Goal: Task Accomplishment & Management: Manage account settings

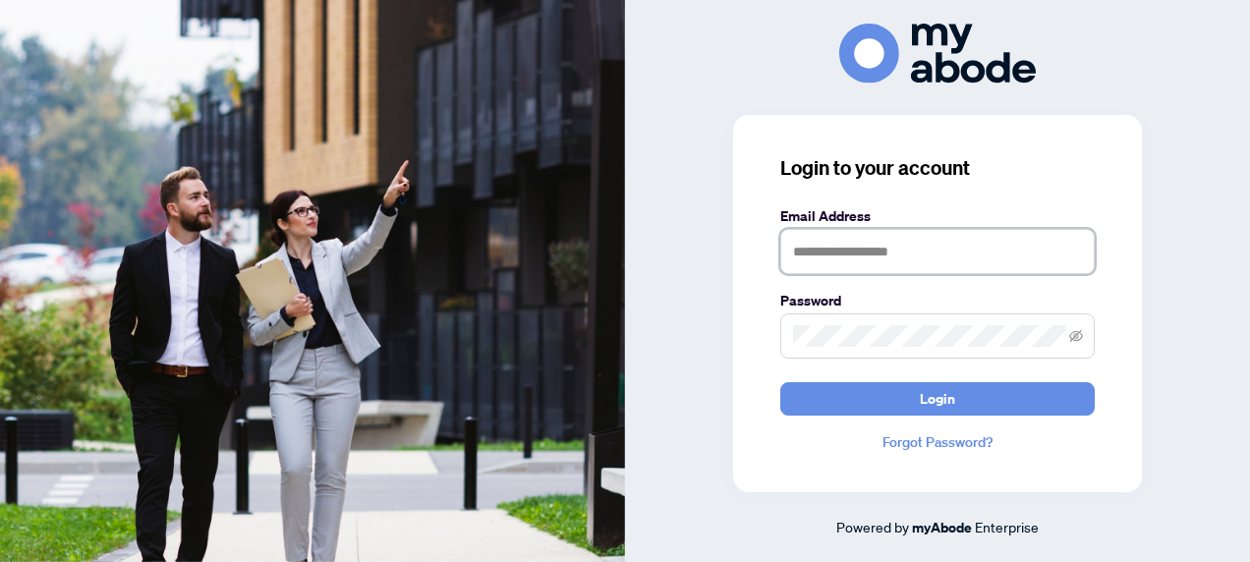
click at [829, 257] on input "text" at bounding box center [937, 251] width 314 height 45
type input "**********"
click at [979, 358] on span at bounding box center [937, 335] width 314 height 45
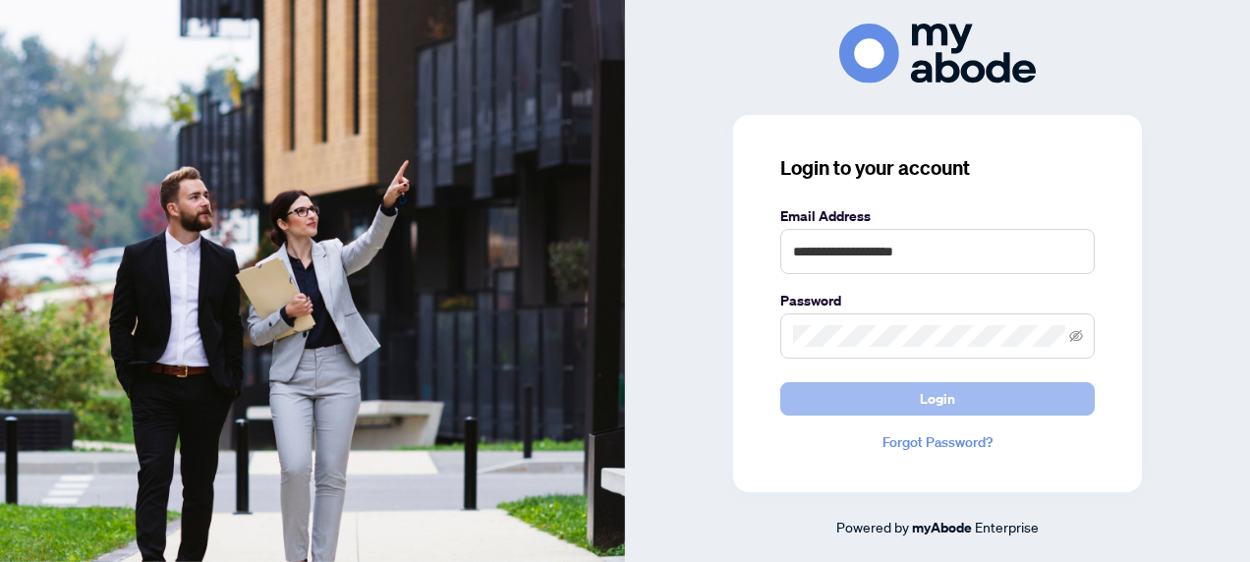
click at [930, 401] on span "Login" at bounding box center [937, 398] width 35 height 31
click at [853, 399] on button "Login" at bounding box center [937, 398] width 314 height 33
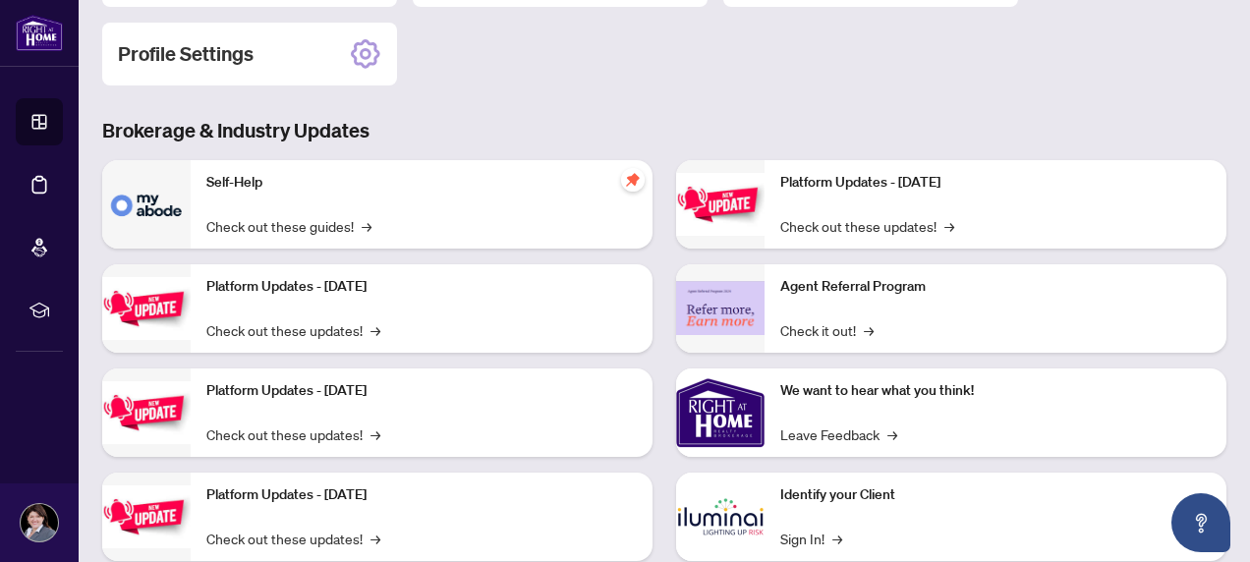
scroll to position [337, 0]
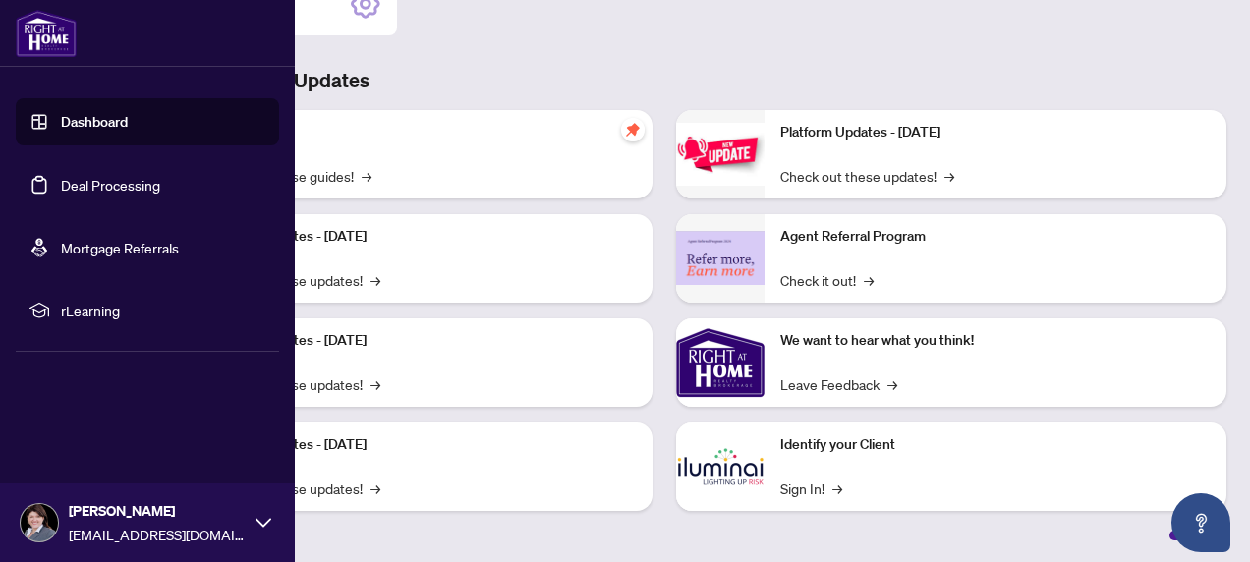
click at [75, 120] on link "Dashboard" at bounding box center [94, 122] width 67 height 18
click at [81, 187] on link "Deal Processing" at bounding box center [110, 185] width 99 height 18
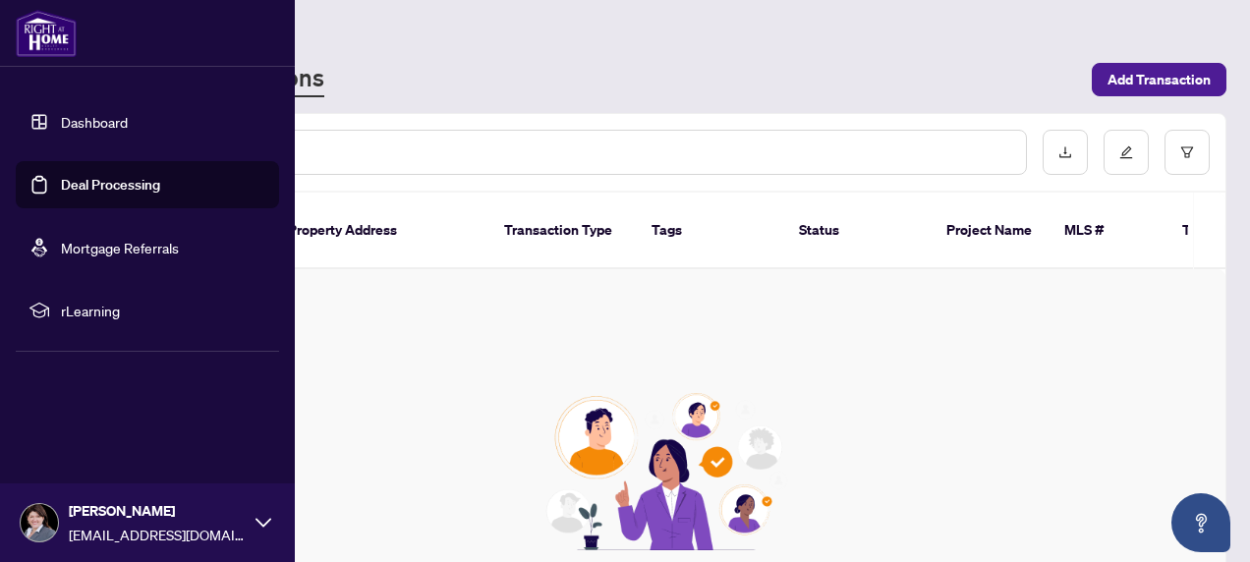
click at [71, 118] on link "Dashboard" at bounding box center [94, 122] width 67 height 18
